Goal: Browse casually

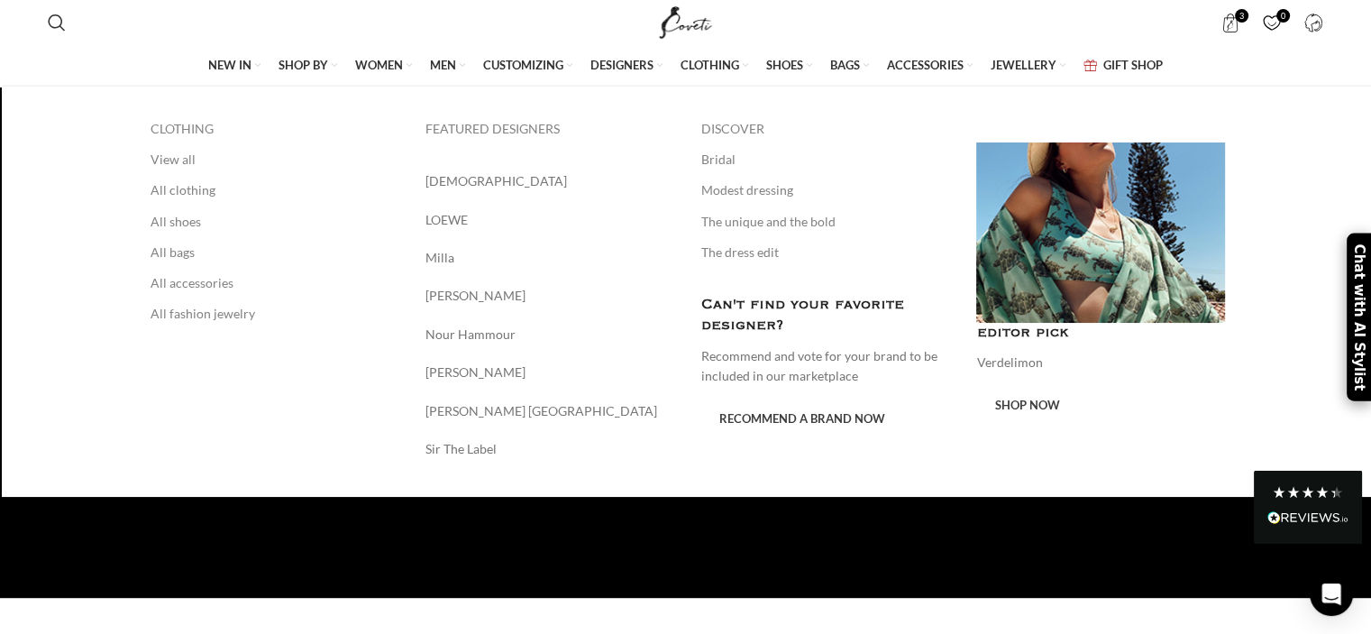
click at [360, 67] on span "WOMEN" at bounding box center [379, 65] width 48 height 16
